Goal: Understand process/instructions: Learn how to perform a task or action

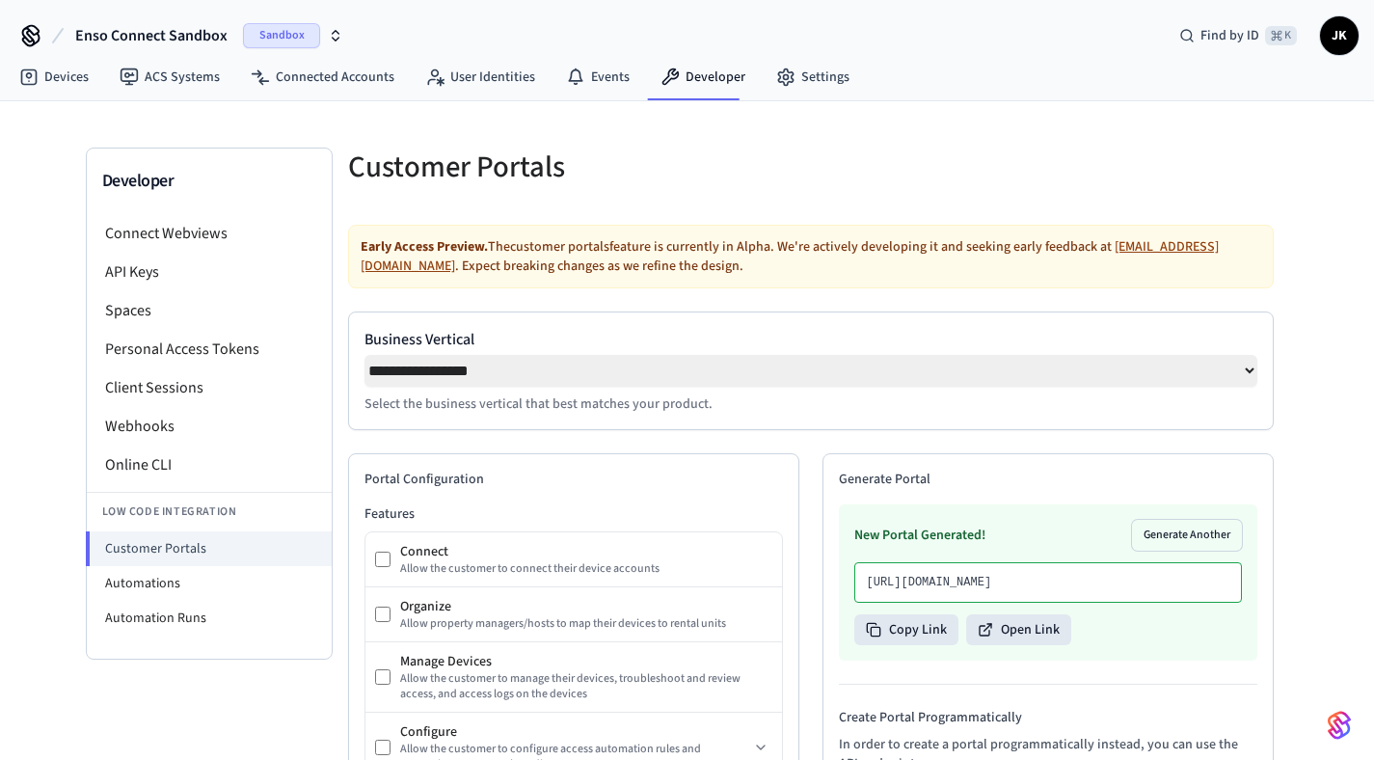
select select "**********"
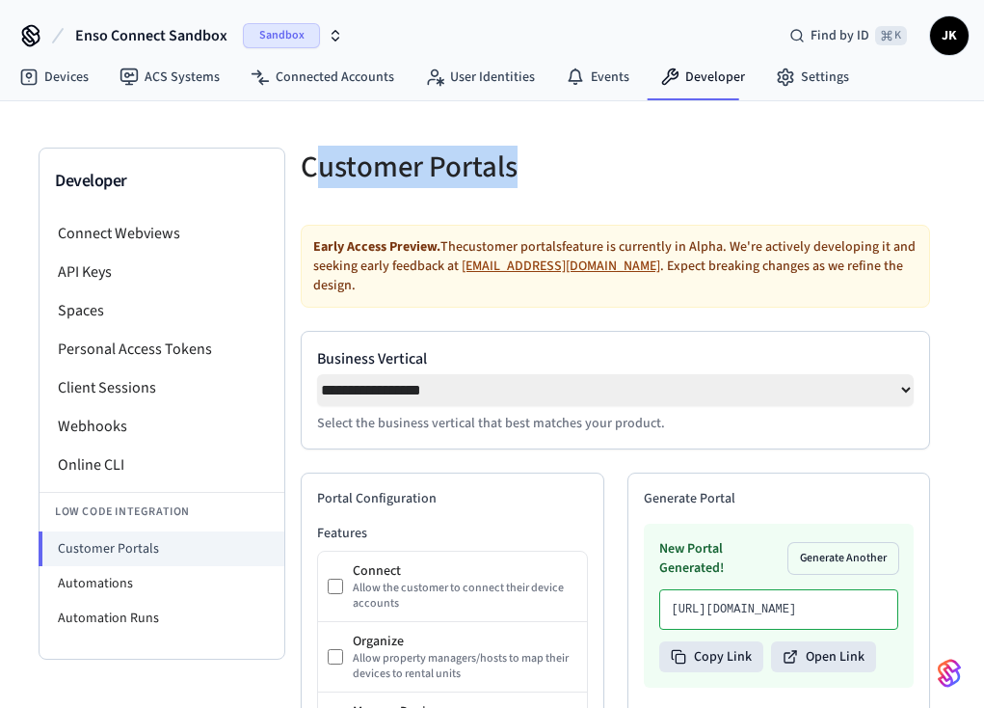
drag, startPoint x: 470, startPoint y: 189, endPoint x: 522, endPoint y: 199, distance: 52.0
click at [521, 197] on div "Customer Portals" at bounding box center [441, 166] width 327 height 85
click at [522, 199] on div "Customer Portals" at bounding box center [441, 166] width 327 height 85
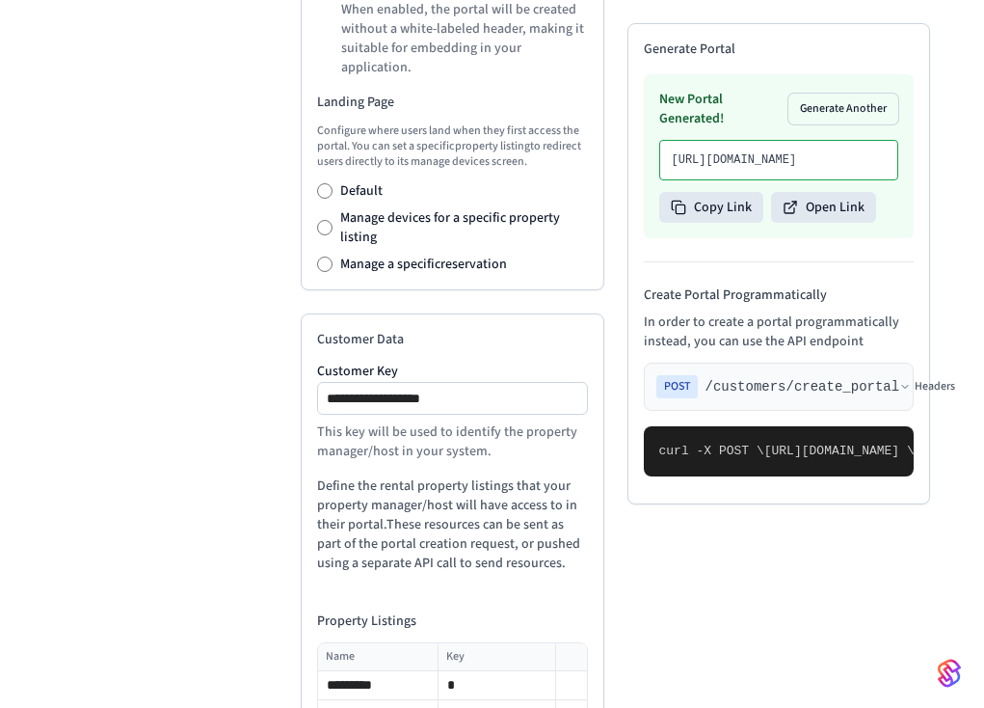
scroll to position [1063, 0]
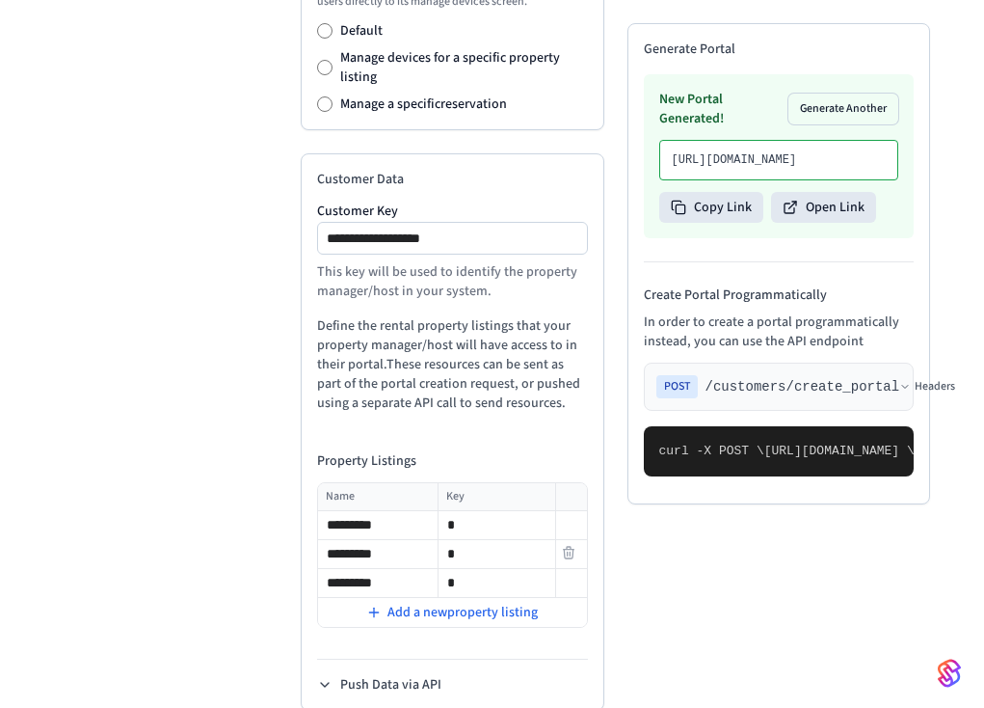
drag, startPoint x: 328, startPoint y: 488, endPoint x: 411, endPoint y: 529, distance: 92.7
click at [475, 550] on tbody "********* * ********* * ********* * Add a new property listing" at bounding box center [452, 569] width 269 height 117
drag, startPoint x: 411, startPoint y: 529, endPoint x: 414, endPoint y: 493, distance: 36.8
click at [411, 543] on input "*********" at bounding box center [378, 554] width 118 height 23
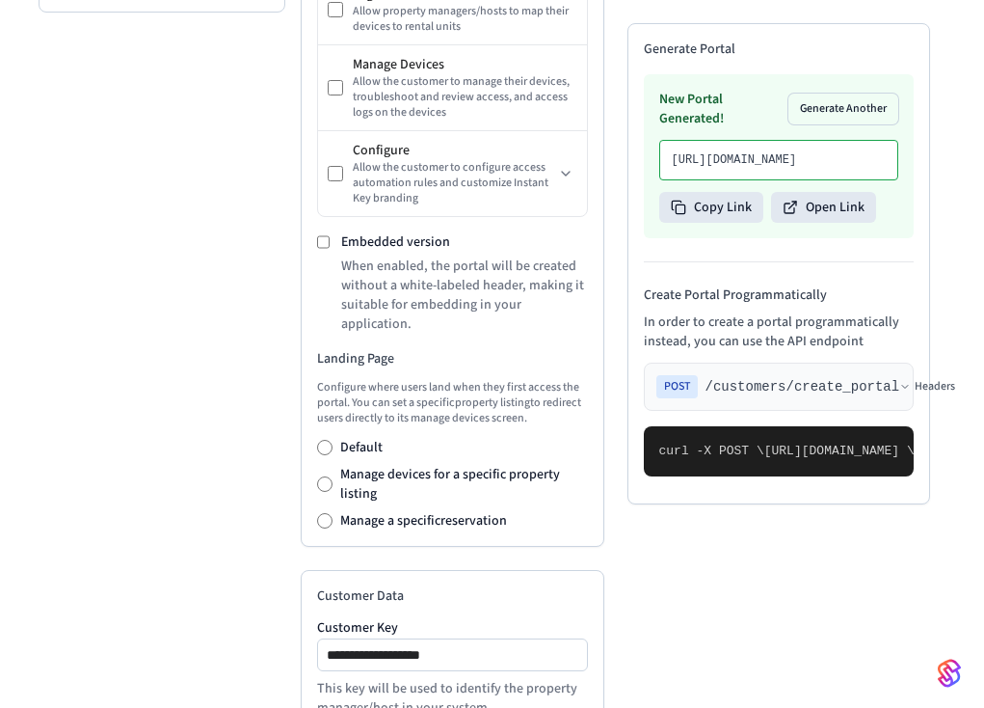
scroll to position [644, 0]
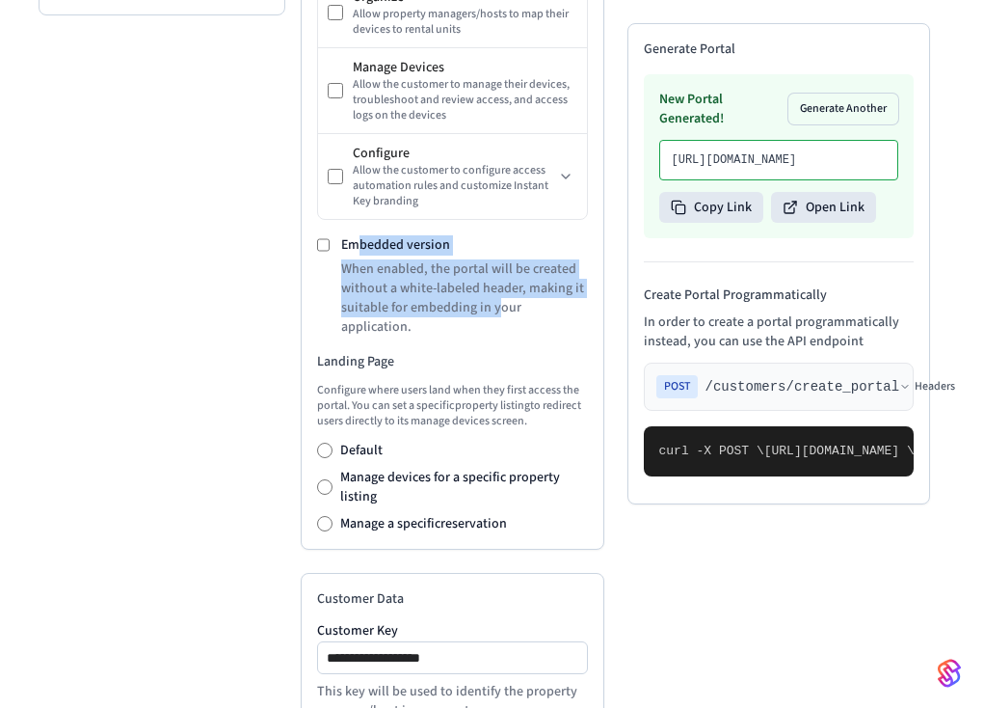
drag, startPoint x: 393, startPoint y: 247, endPoint x: 495, endPoint y: 282, distance: 107.0
click at [495, 286] on div "Embedded version When enabled, the portal will be created without a white-label…" at bounding box center [464, 285] width 247 height 101
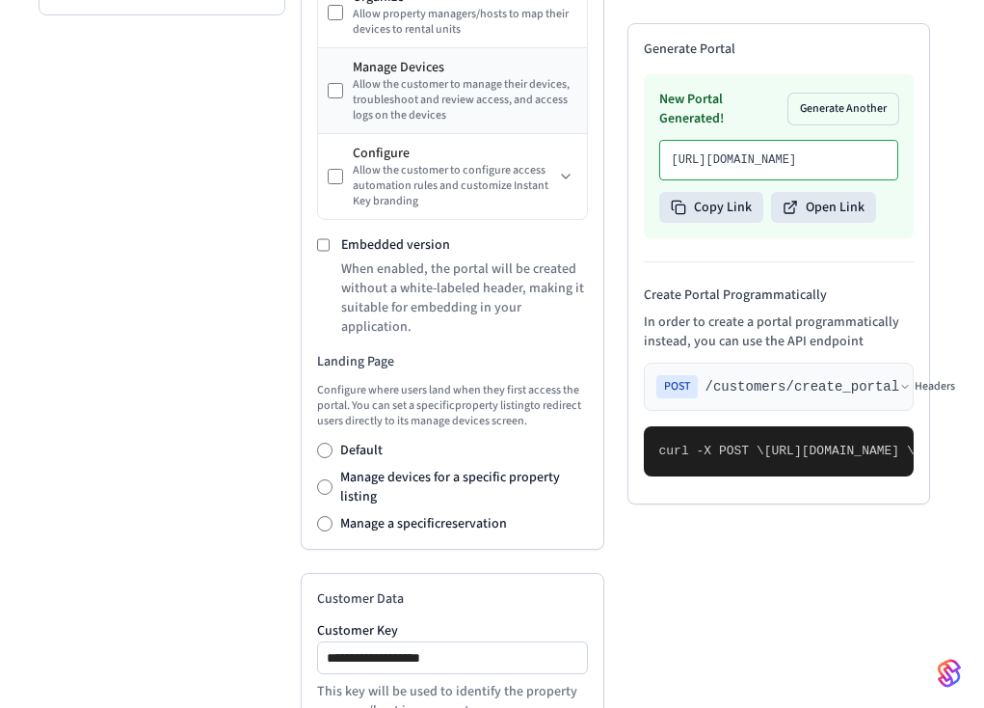
drag, startPoint x: 495, startPoint y: 282, endPoint x: 495, endPoint y: 54, distance: 227.5
click at [495, 281] on p "When enabled, the portal will be created without a white-labeled header, making…" at bounding box center [464, 297] width 247 height 77
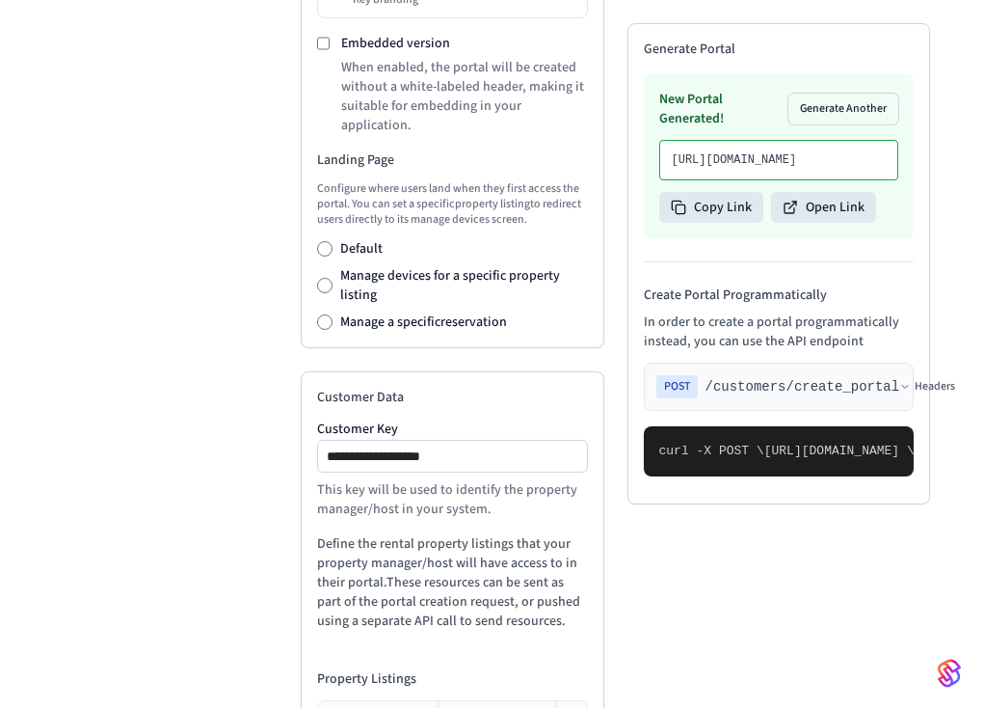
scroll to position [861, 0]
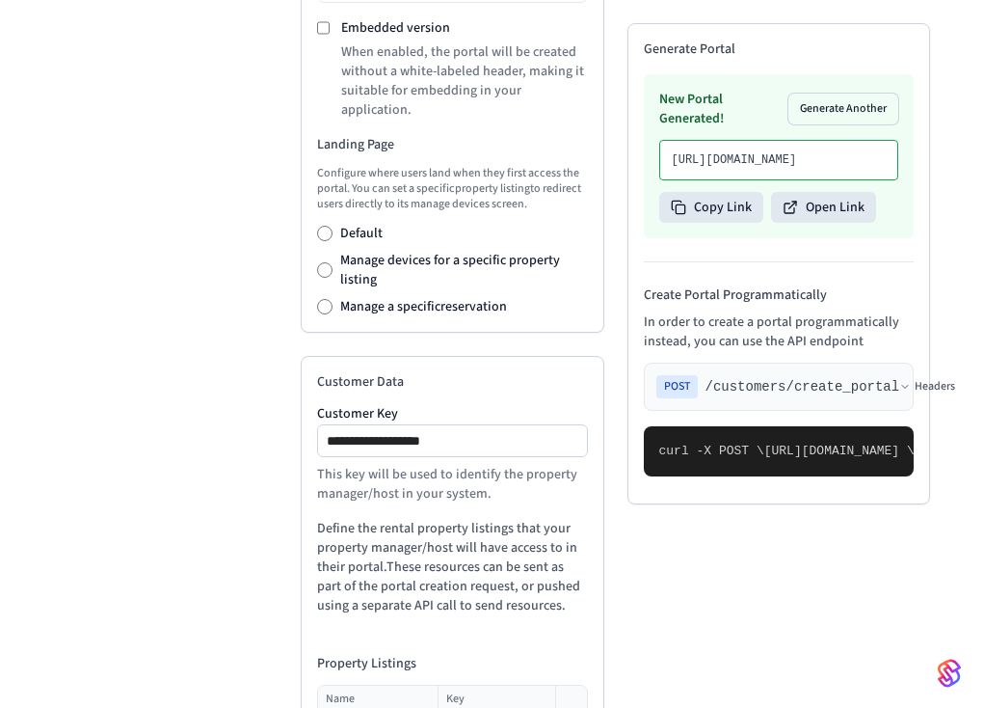
click at [739, 426] on pre "curl -X POST \ [URL][DOMAIN_NAME] \ -H "Authorization: Bearer seam_api_key_1234…" at bounding box center [779, 451] width 271 height 50
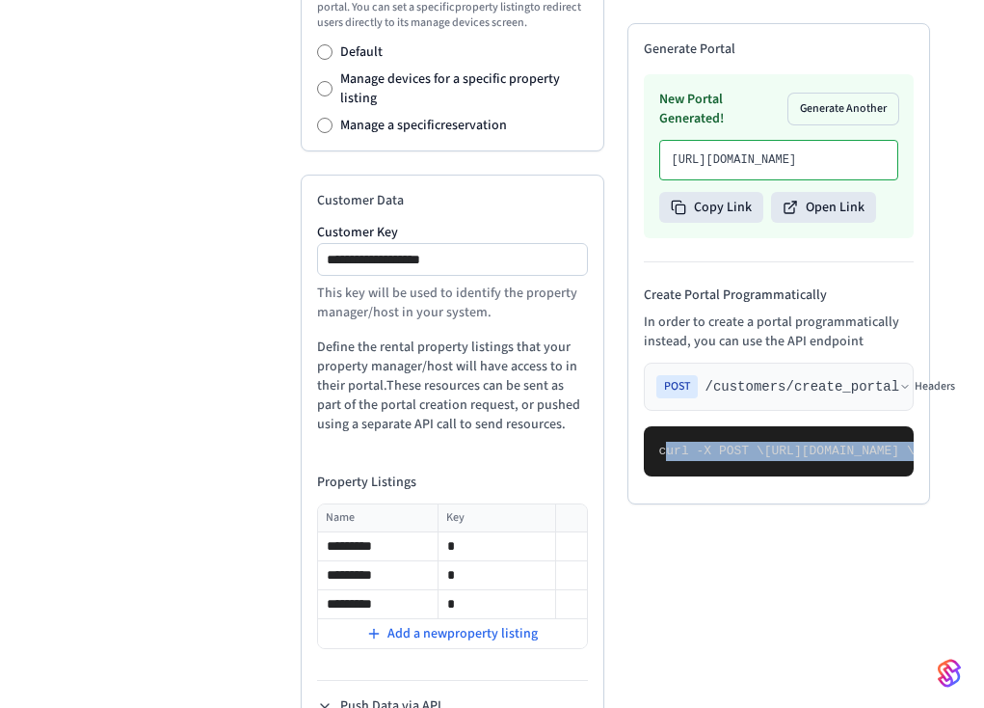
scroll to position [1063, 0]
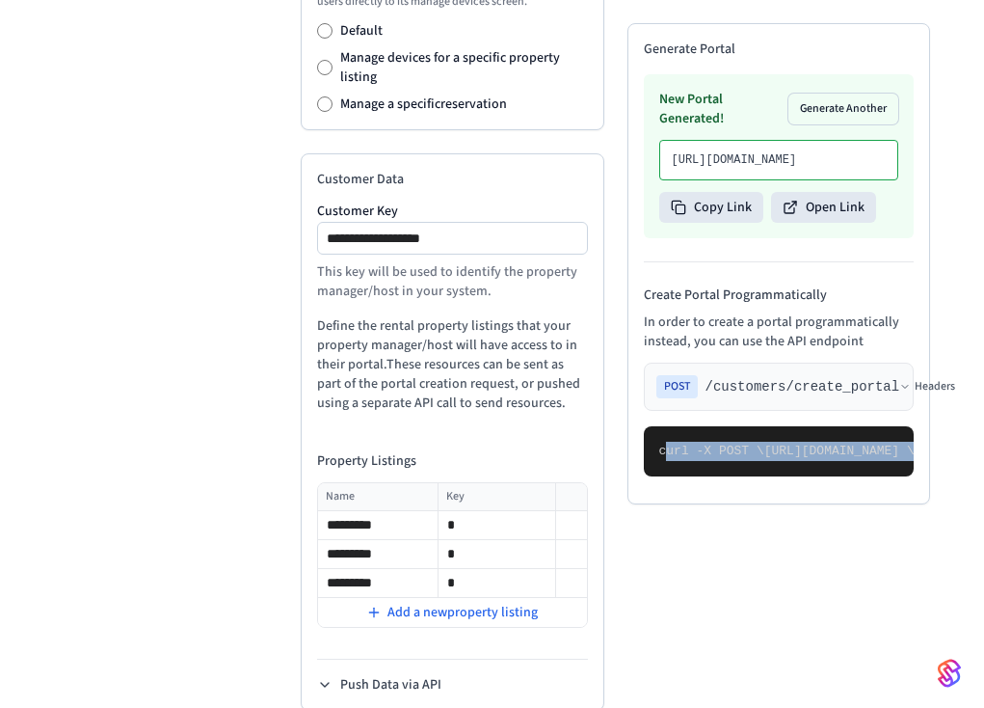
drag, startPoint x: 665, startPoint y: 195, endPoint x: 761, endPoint y: 611, distance: 427.3
click at [761, 476] on pre "curl -X POST \ [URL][DOMAIN_NAME] \ -H "Authorization: Bearer seam_api_key_1234…" at bounding box center [779, 451] width 271 height 50
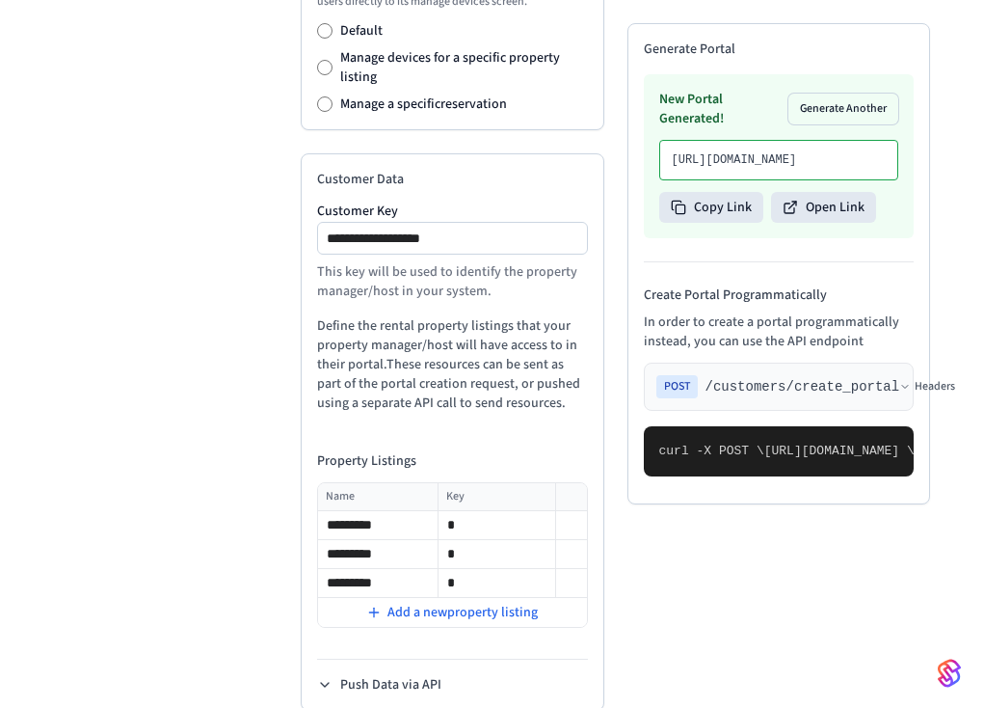
click at [792, 476] on pre "curl -X POST \ [URL][DOMAIN_NAME] \ -H "Authorization: Bearer seam_api_key_1234…" at bounding box center [779, 451] width 271 height 50
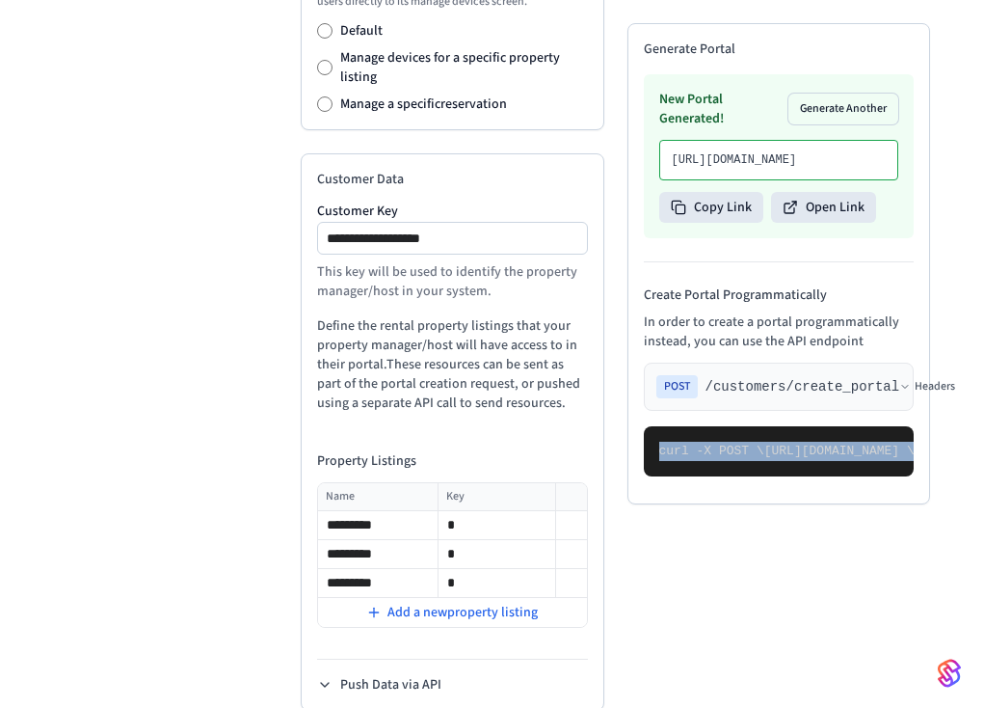
drag, startPoint x: 660, startPoint y: 249, endPoint x: 685, endPoint y: 615, distance: 367.2
click at [685, 476] on pre "curl -X POST \ [URL][DOMAIN_NAME] \ -H "Authorization: Bearer seam_api_key_1234…" at bounding box center [779, 451] width 271 height 50
